Goal: Book appointment/travel/reservation

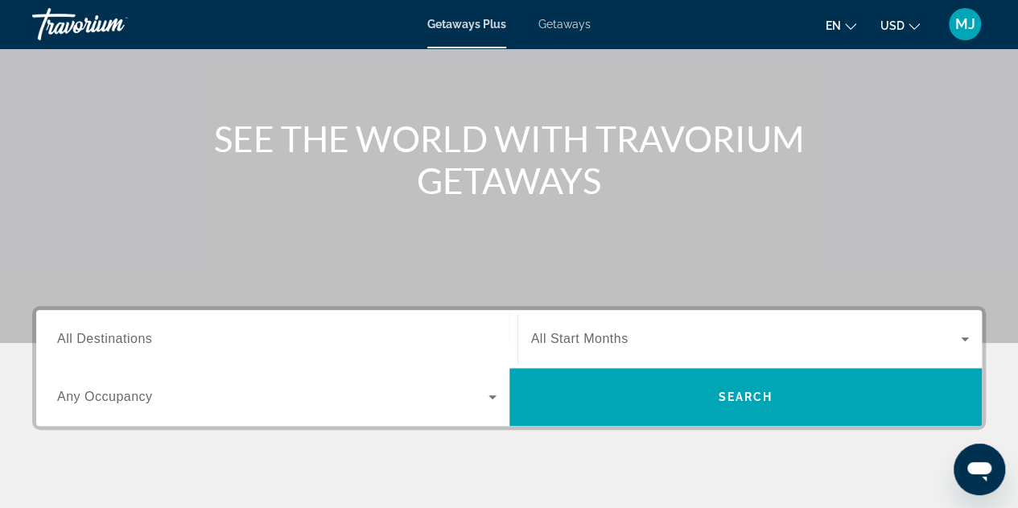
scroll to position [289, 0]
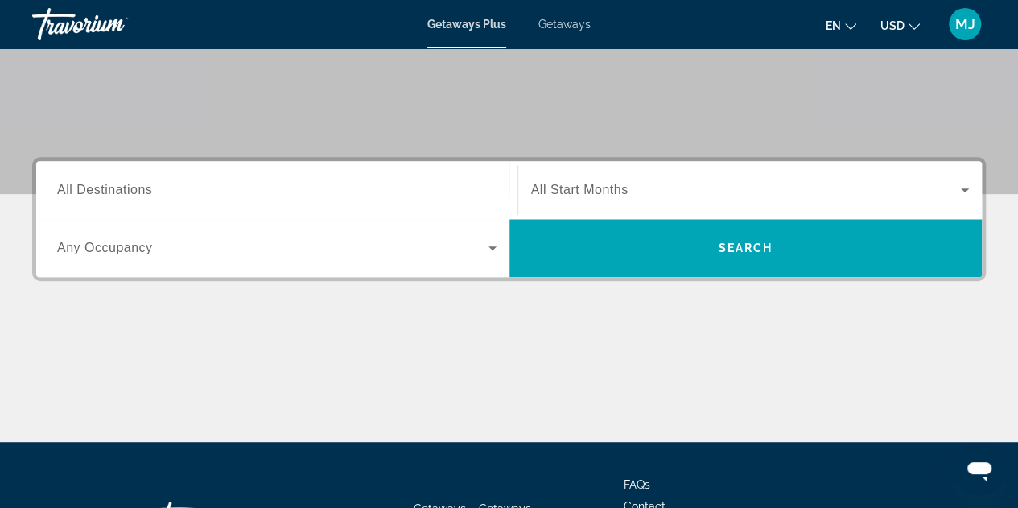
click at [391, 255] on span "Search widget" at bounding box center [272, 247] width 431 height 19
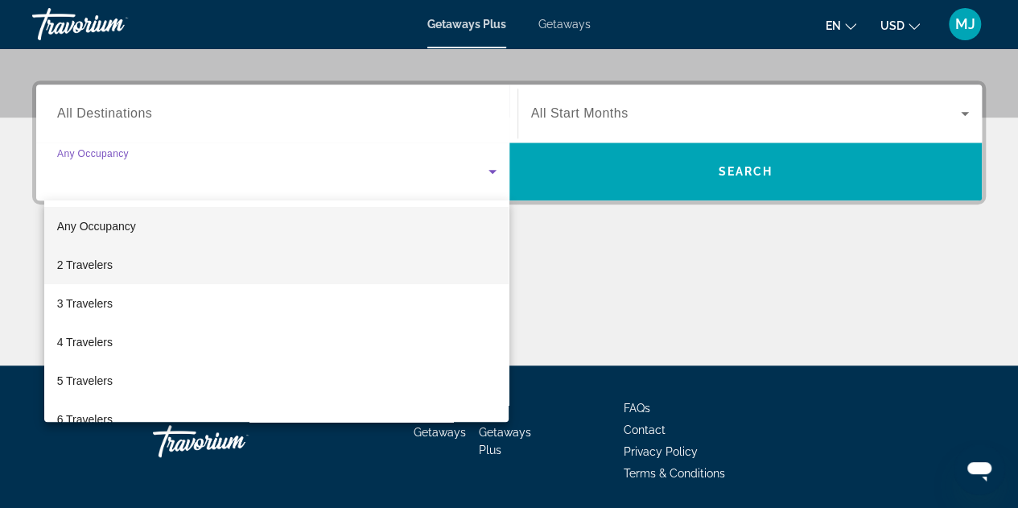
scroll to position [374, 0]
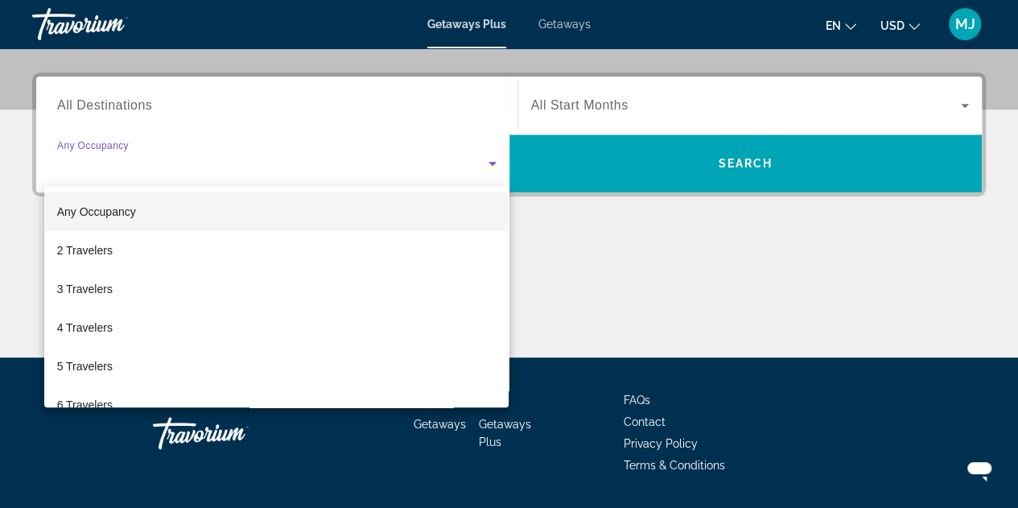
click at [345, 109] on div at bounding box center [509, 254] width 1018 height 508
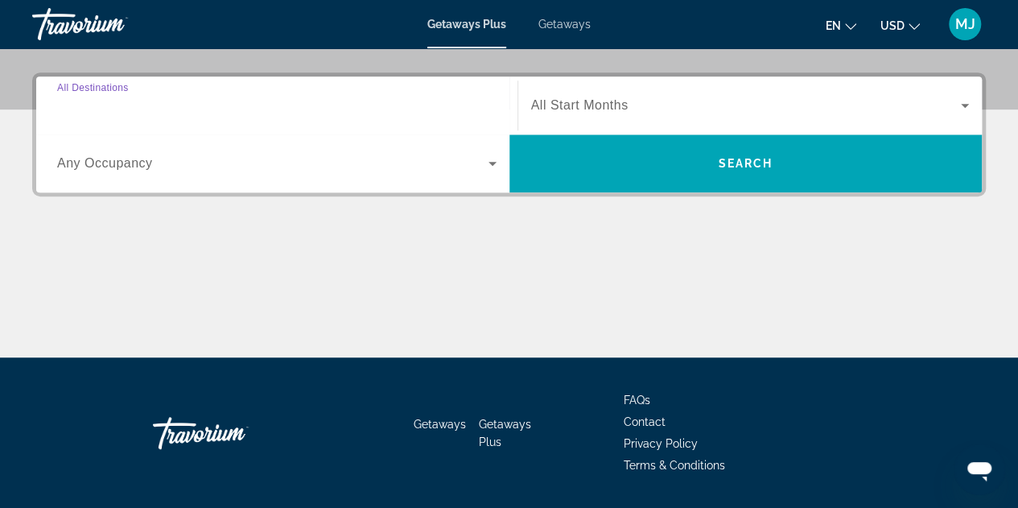
click at [344, 104] on input "Destination All Destinations" at bounding box center [277, 106] width 440 height 19
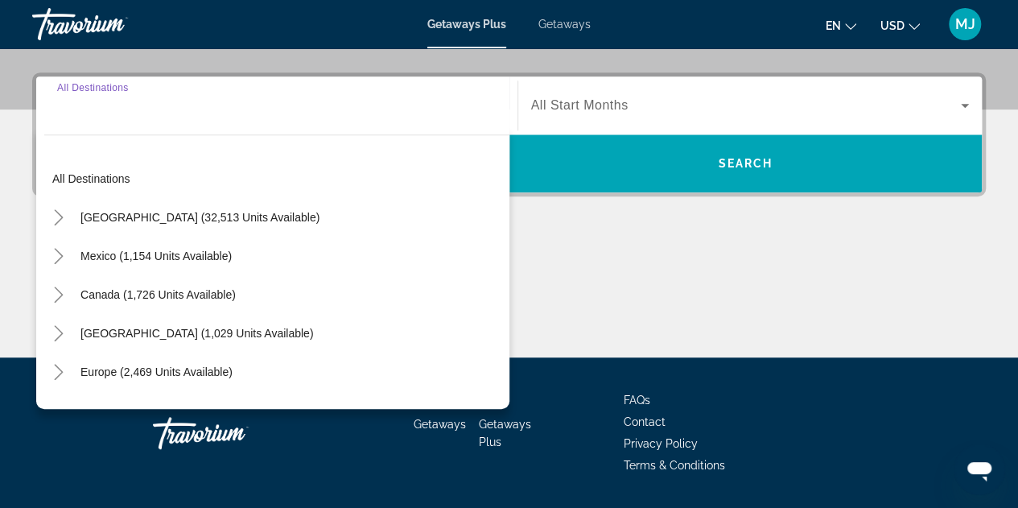
scroll to position [393, 0]
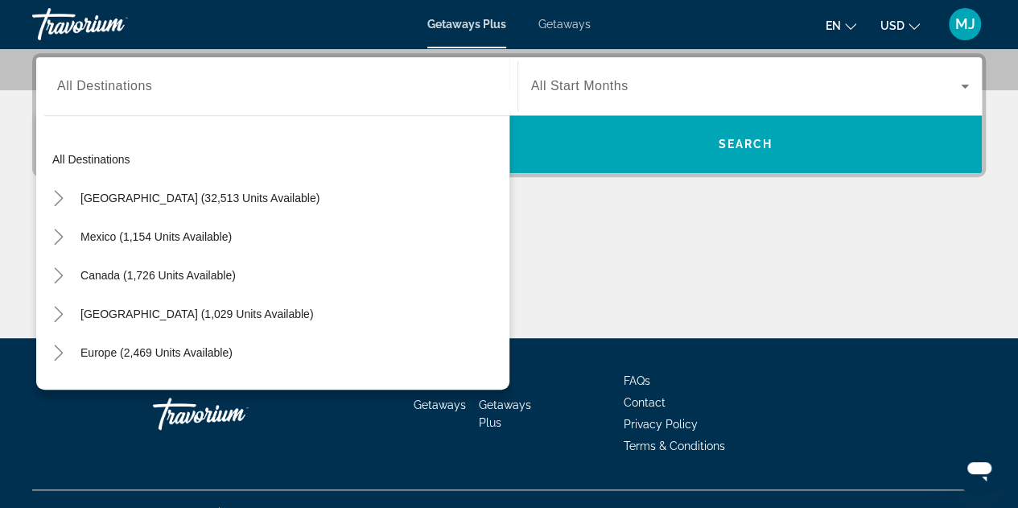
click at [221, 103] on div "Search widget" at bounding box center [277, 87] width 440 height 46
click at [190, 101] on div "Search widget" at bounding box center [277, 87] width 440 height 46
click at [55, 361] on mat-icon "Toggle Europe (2,469 units available)" at bounding box center [58, 353] width 28 height 28
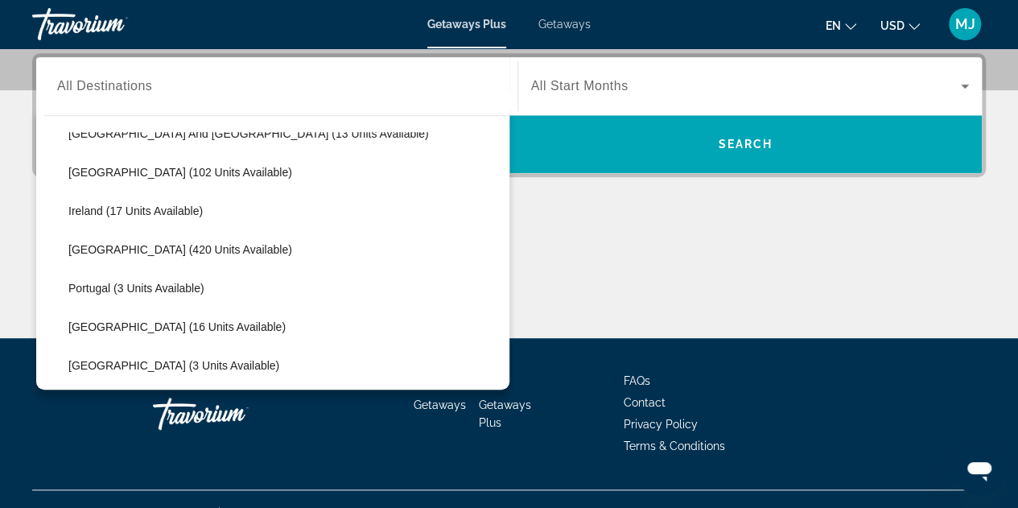
scroll to position [529, 0]
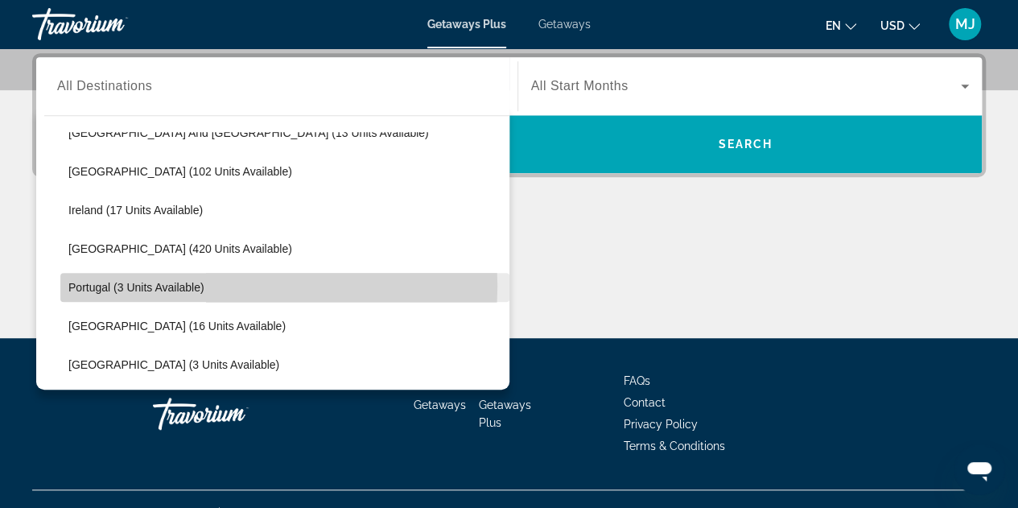
click at [147, 284] on span "Portugal (3 units available)" at bounding box center [136, 287] width 136 height 13
type input "**********"
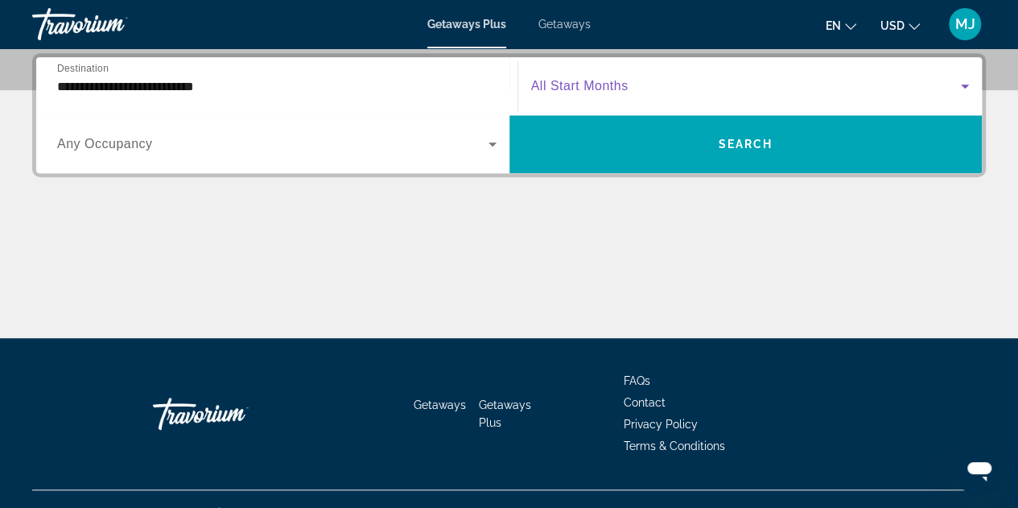
click at [649, 89] on span "Search widget" at bounding box center [746, 85] width 431 height 19
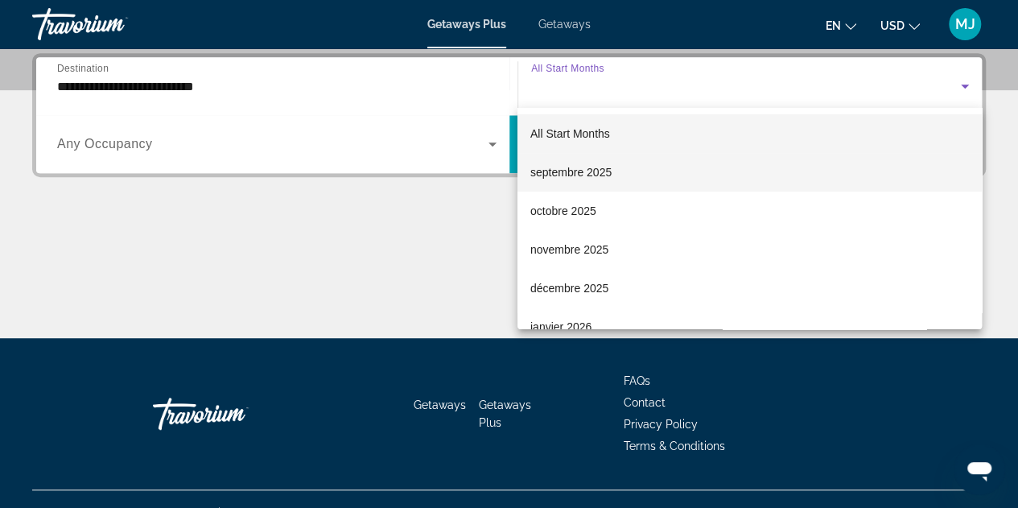
click at [622, 164] on mat-option "septembre 2025" at bounding box center [750, 172] width 464 height 39
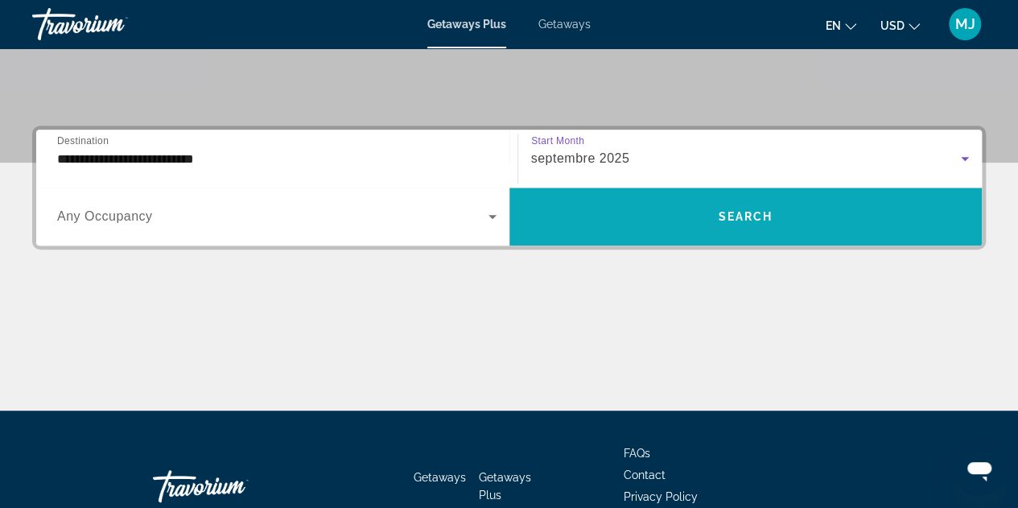
scroll to position [319, 0]
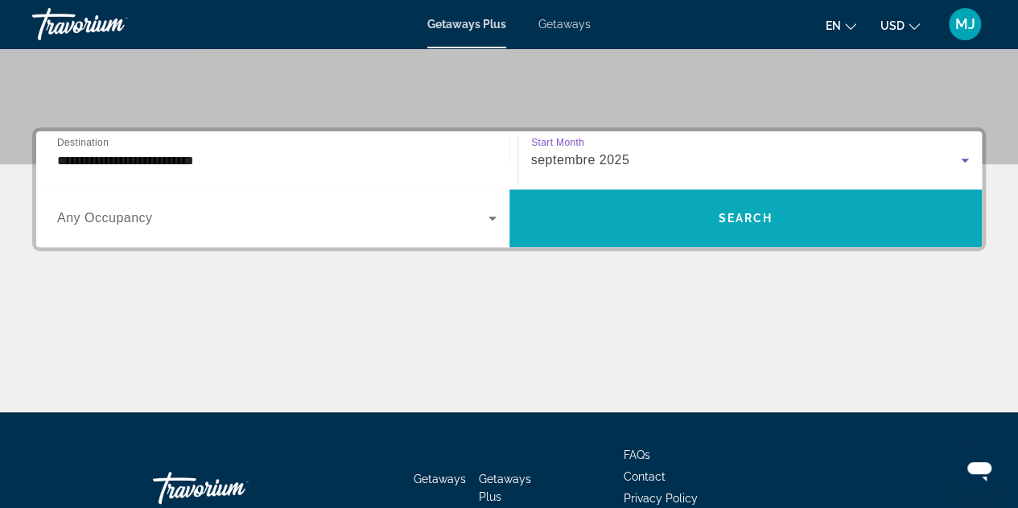
click at [658, 203] on span "Search widget" at bounding box center [746, 218] width 473 height 39
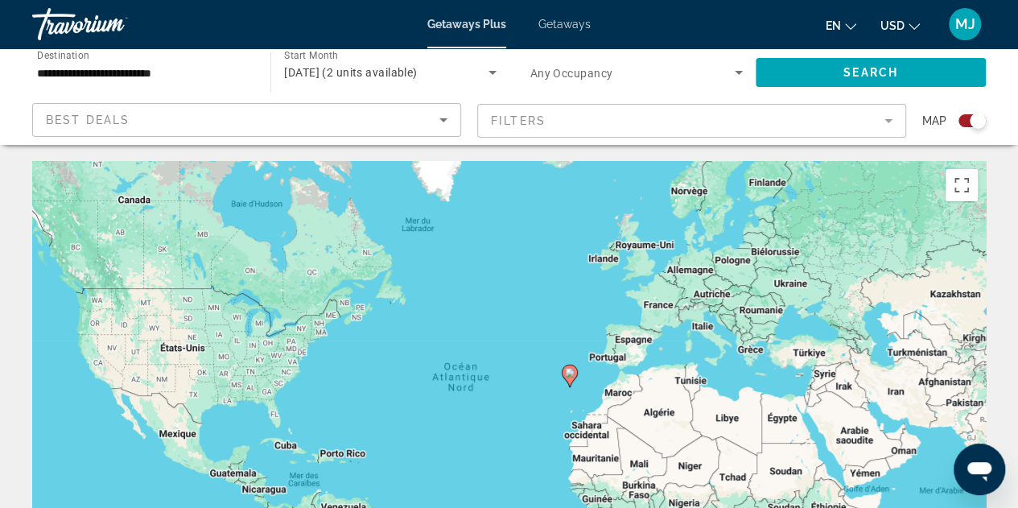
click at [606, 355] on div "Pour activer le glissement avec le clavier, appuyez sur Alt+Entrée. Une fois ce…" at bounding box center [509, 402] width 954 height 483
click at [555, 19] on span "Getaways" at bounding box center [565, 24] width 52 height 13
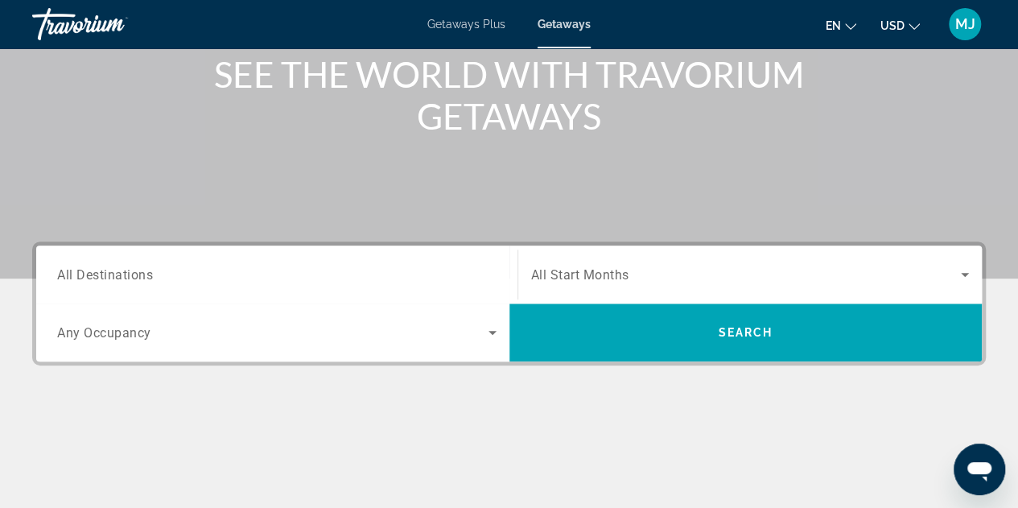
scroll to position [206, 0]
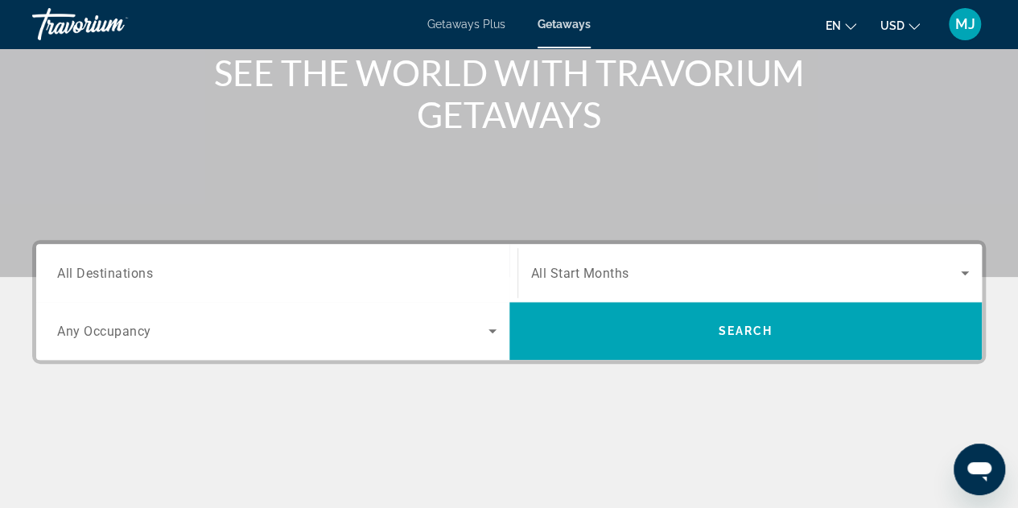
click at [907, 23] on button "USD USD ($) MXN (Mex$) CAD (Can$) GBP (£) EUR (€) AUD (A$) NZD (NZ$) CNY (CN¥)" at bounding box center [900, 25] width 39 height 23
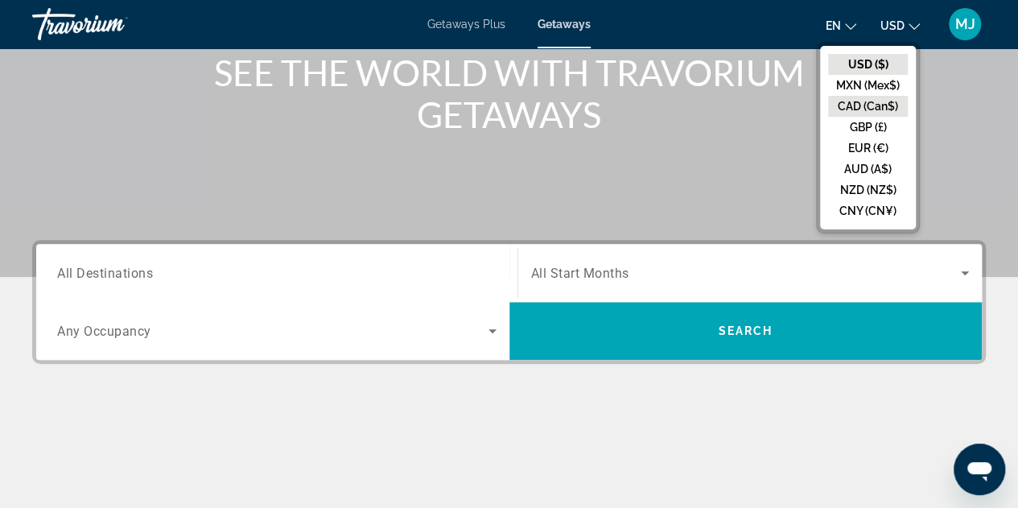
click at [873, 106] on button "CAD (Can$)" at bounding box center [868, 106] width 80 height 21
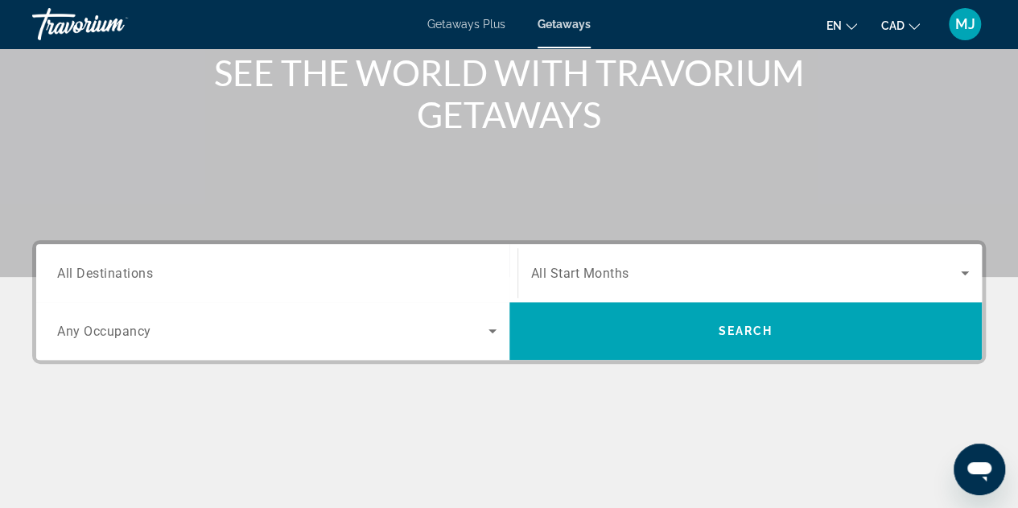
click at [840, 22] on span "en" at bounding box center [834, 25] width 15 height 13
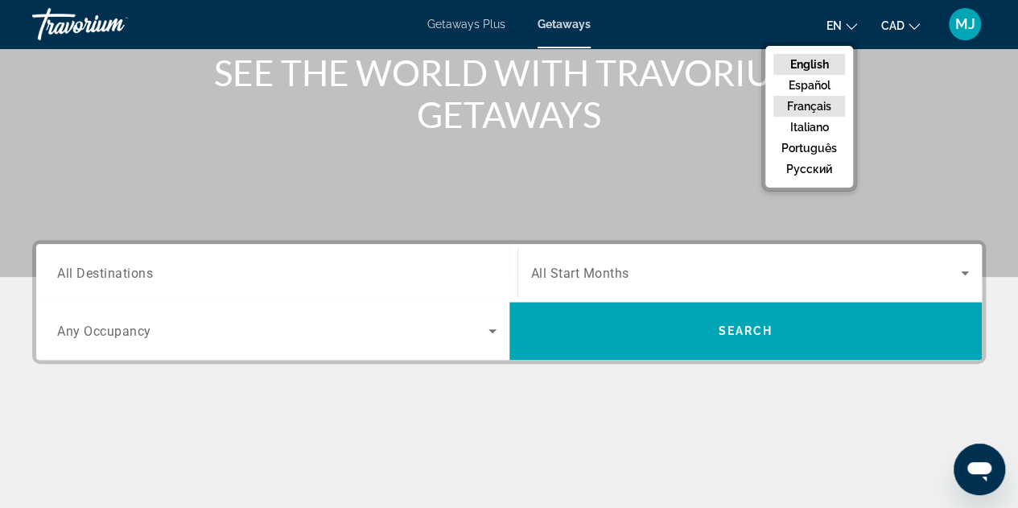
click at [821, 111] on button "Français" at bounding box center [810, 106] width 72 height 21
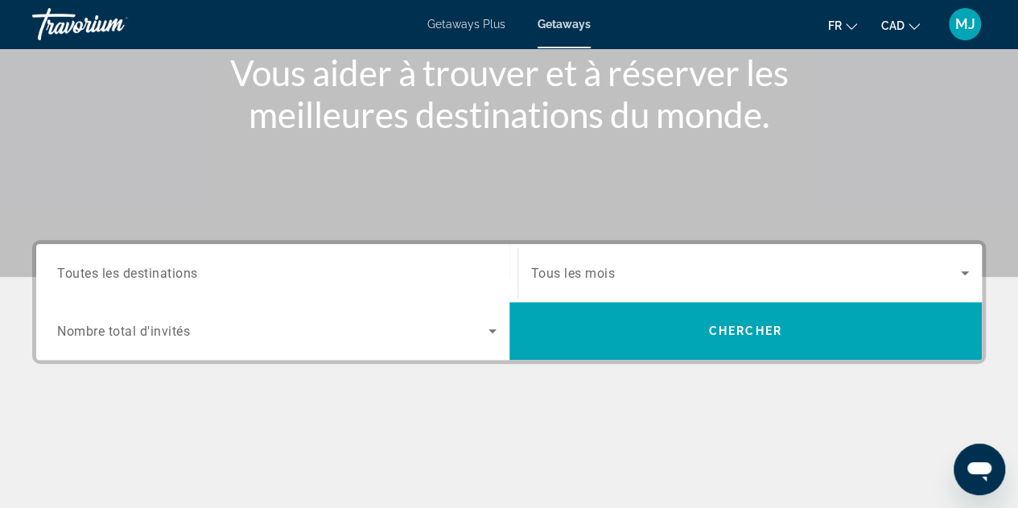
click at [316, 260] on div "Search widget" at bounding box center [277, 273] width 440 height 46
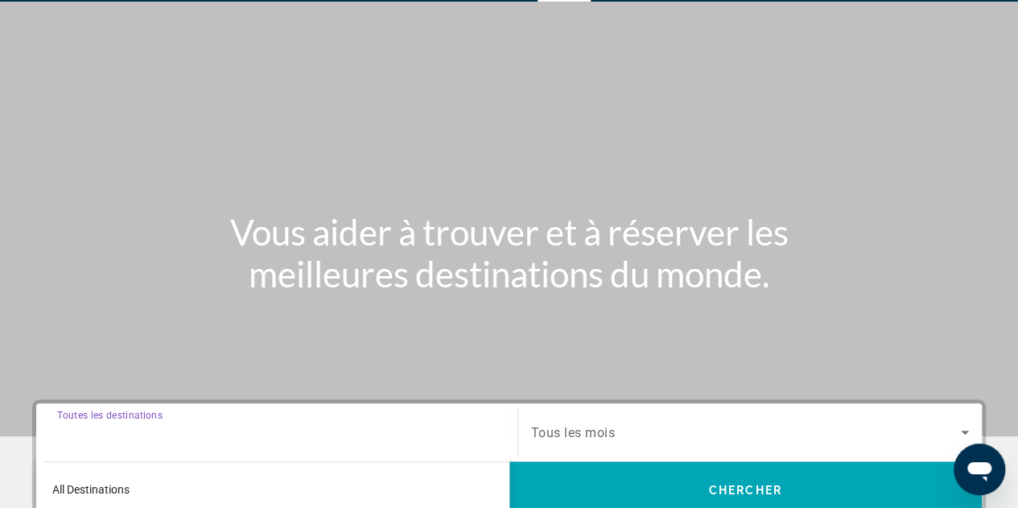
scroll to position [0, 0]
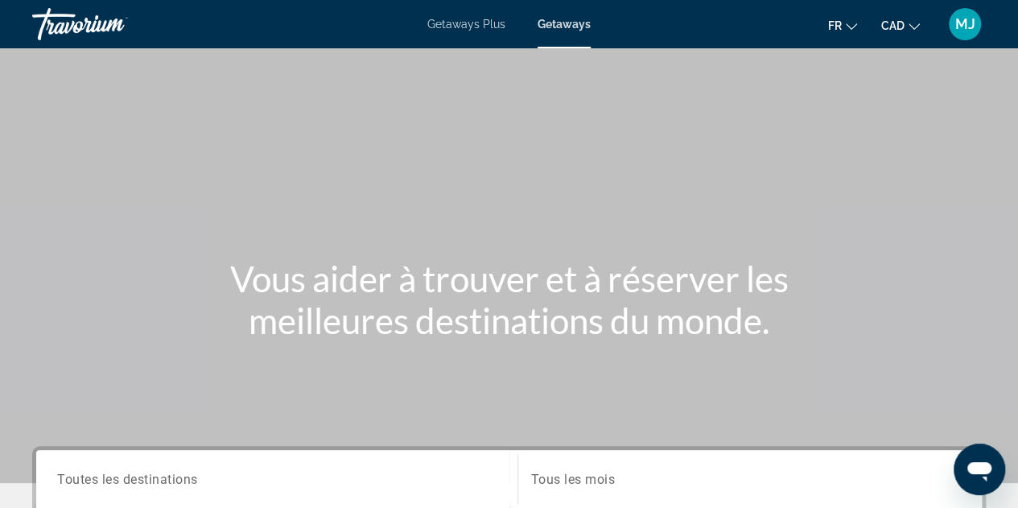
click at [97, 25] on div "Travorium" at bounding box center [112, 24] width 161 height 42
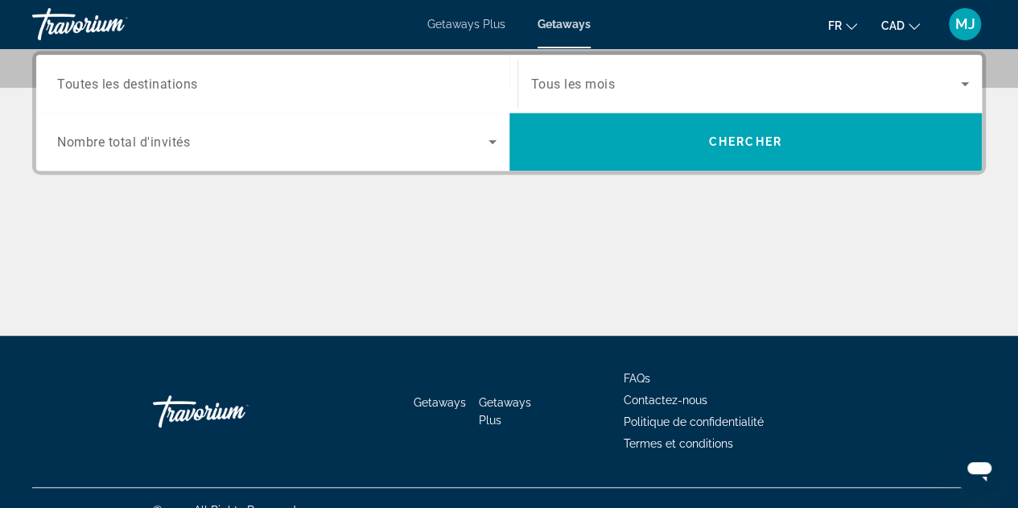
scroll to position [419, 0]
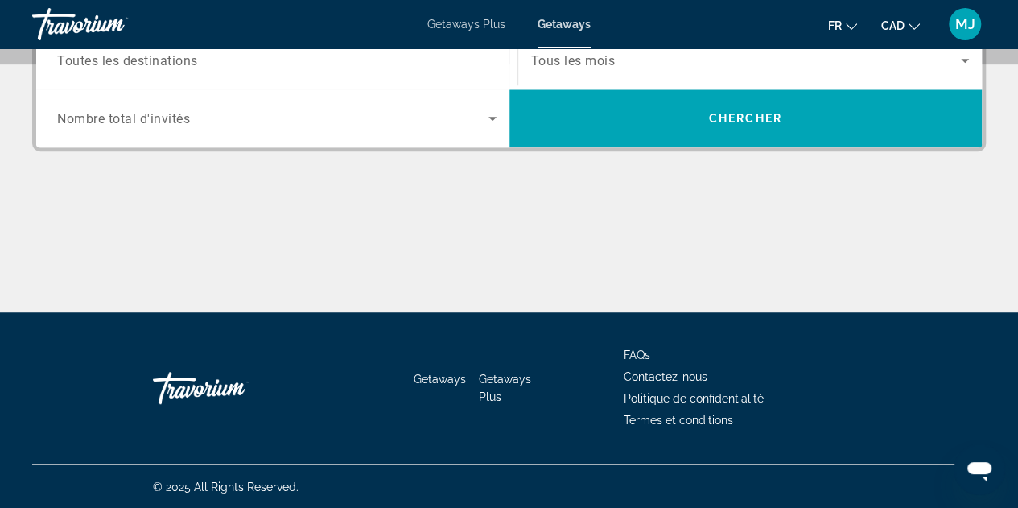
click at [572, 479] on div "© 2025 All Rights Reserved." at bounding box center [509, 486] width 954 height 45
